Goal: Information Seeking & Learning: Learn about a topic

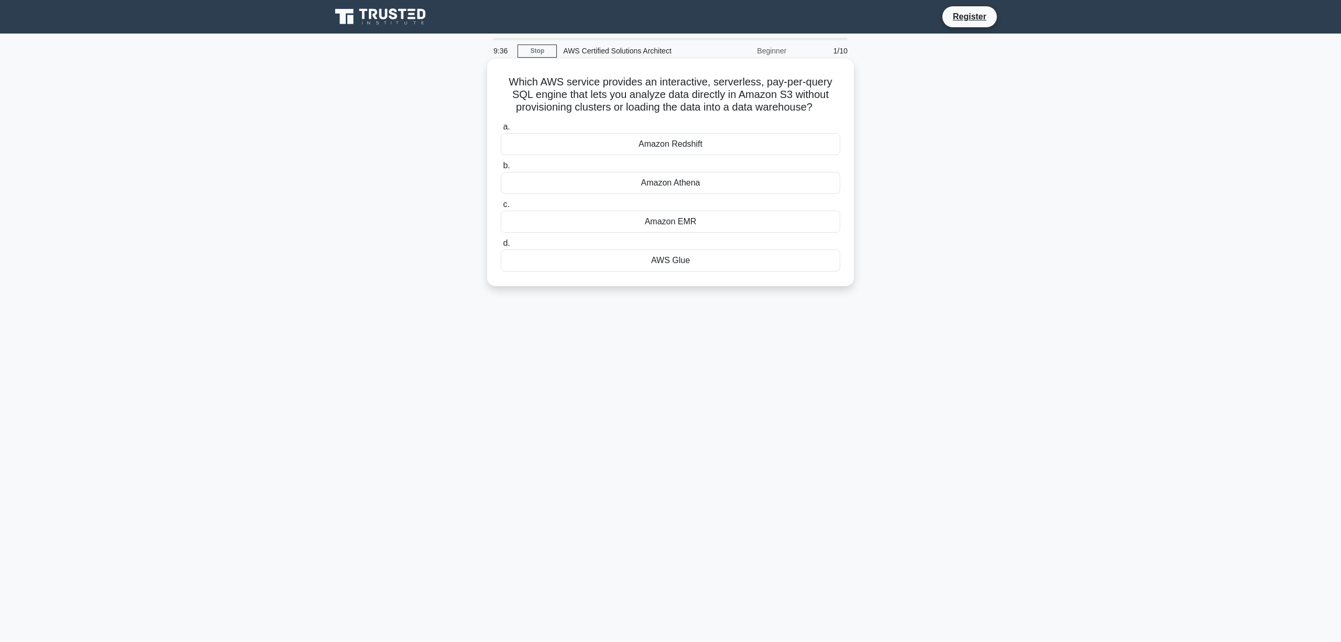
click at [692, 139] on div "Amazon Redshift" at bounding box center [670, 144] width 339 height 22
click at [501, 130] on input "a. Amazon Redshift" at bounding box center [501, 127] width 0 height 7
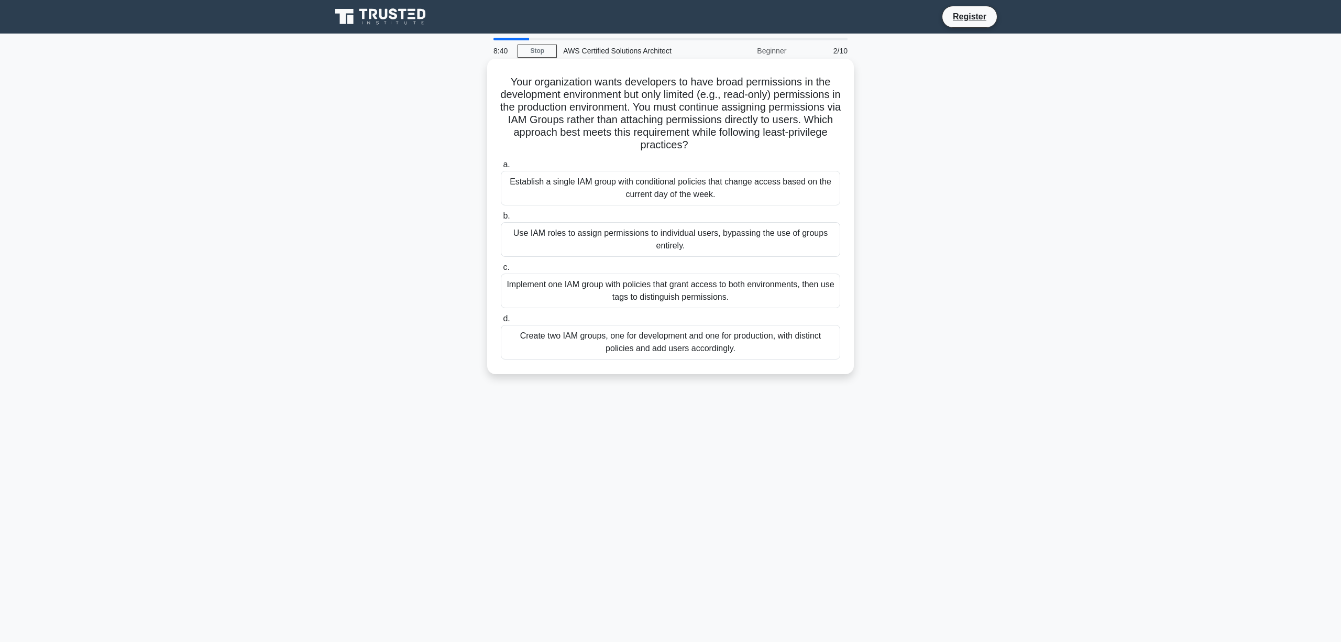
click at [762, 351] on div "Create two IAM groups, one for development and one for production, with distinc…" at bounding box center [670, 342] width 339 height 35
click at [501, 322] on input "d. Create two IAM groups, one for development and one for production, with dist…" at bounding box center [501, 318] width 0 height 7
